Goal: Communication & Community: Answer question/provide support

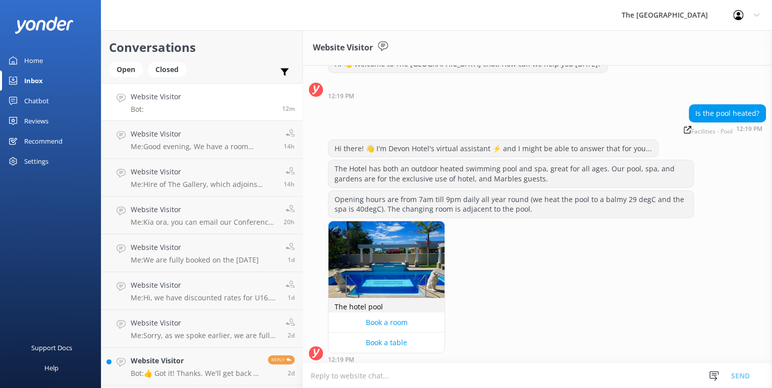
scroll to position [40, 0]
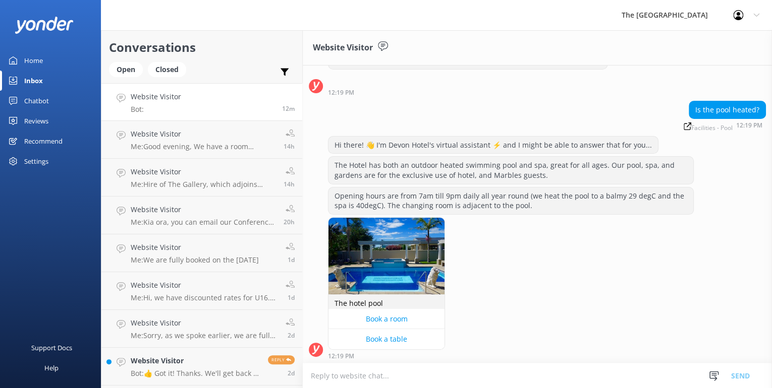
click at [33, 79] on div "Inbox" at bounding box center [33, 81] width 19 height 20
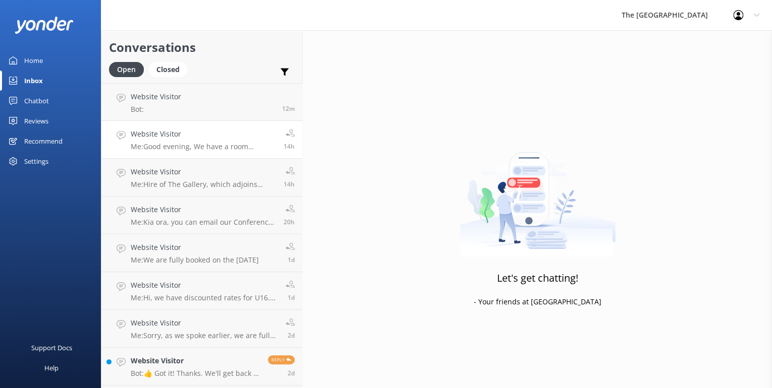
click at [180, 137] on h4 "Website Visitor" at bounding box center [203, 134] width 145 height 11
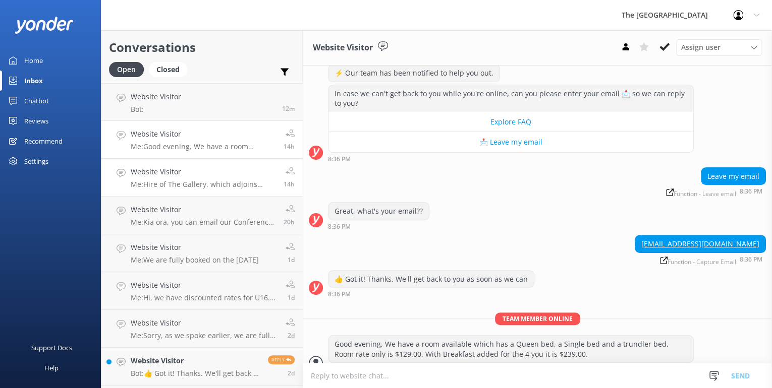
scroll to position [144, 0]
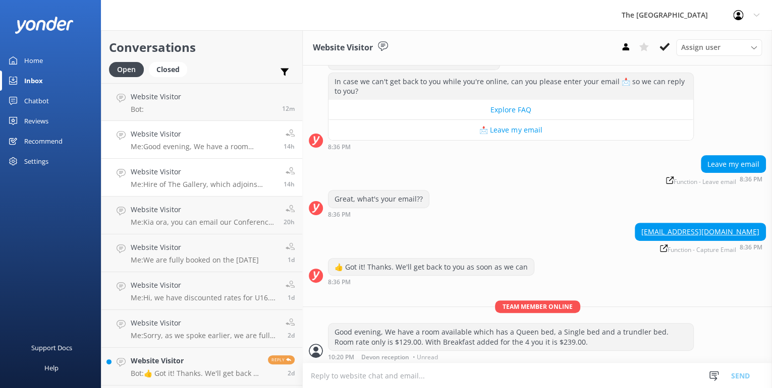
click at [180, 172] on h4 "Website Visitor" at bounding box center [203, 171] width 145 height 11
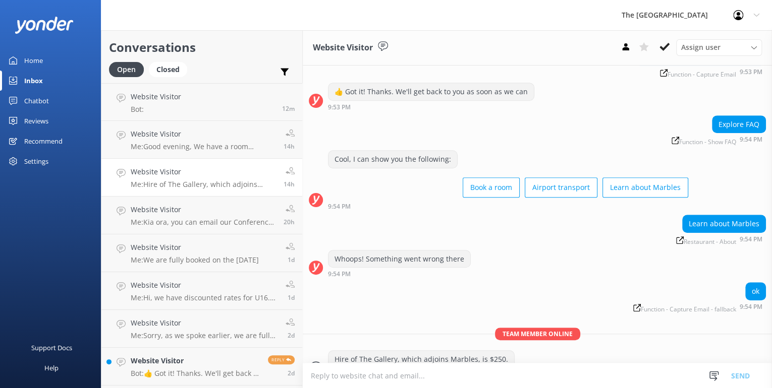
scroll to position [325, 0]
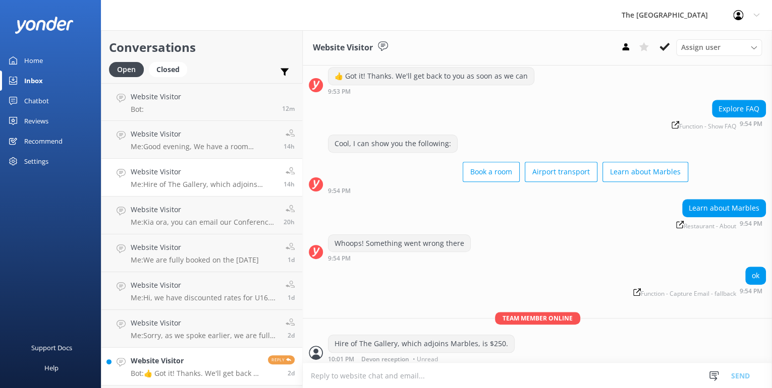
click at [150, 359] on h4 "Website Visitor" at bounding box center [196, 361] width 130 height 11
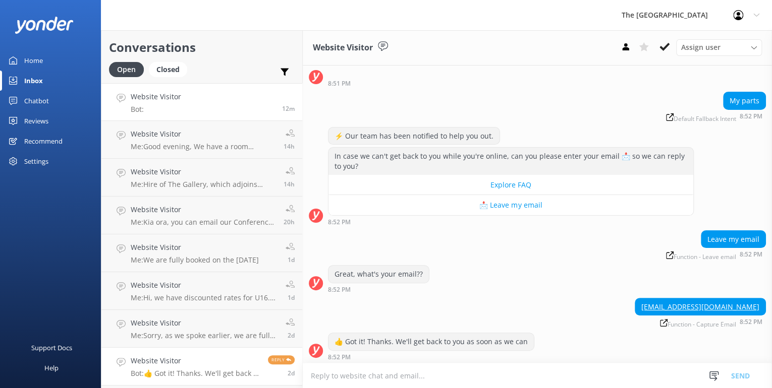
click at [158, 113] on p "Bot:" at bounding box center [156, 109] width 50 height 9
